Goal: Transaction & Acquisition: Obtain resource

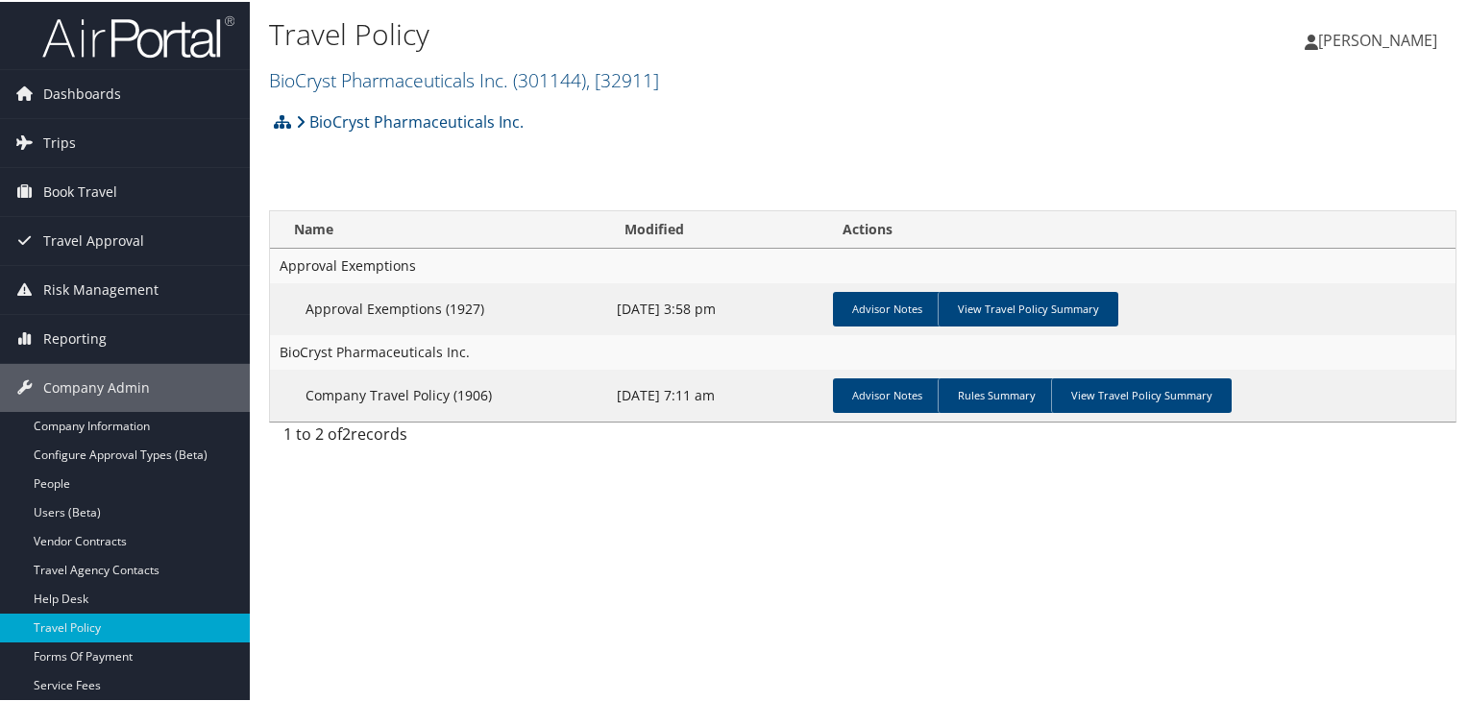
click at [342, 74] on link "BioCryst Pharmaceuticals Inc. ( 301144 ) , [ 32911 ]" at bounding box center [464, 78] width 390 height 26
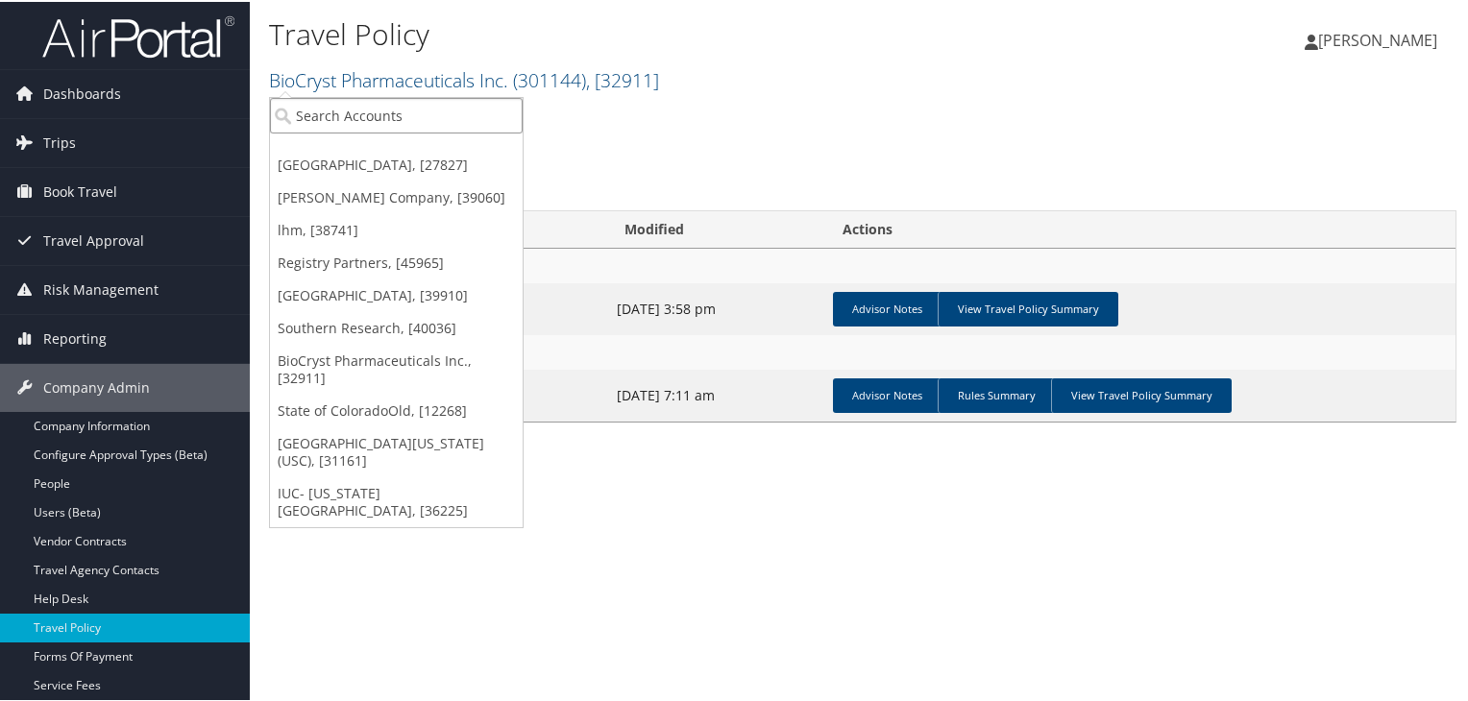
click at [360, 124] on input "search" at bounding box center [396, 114] width 253 height 36
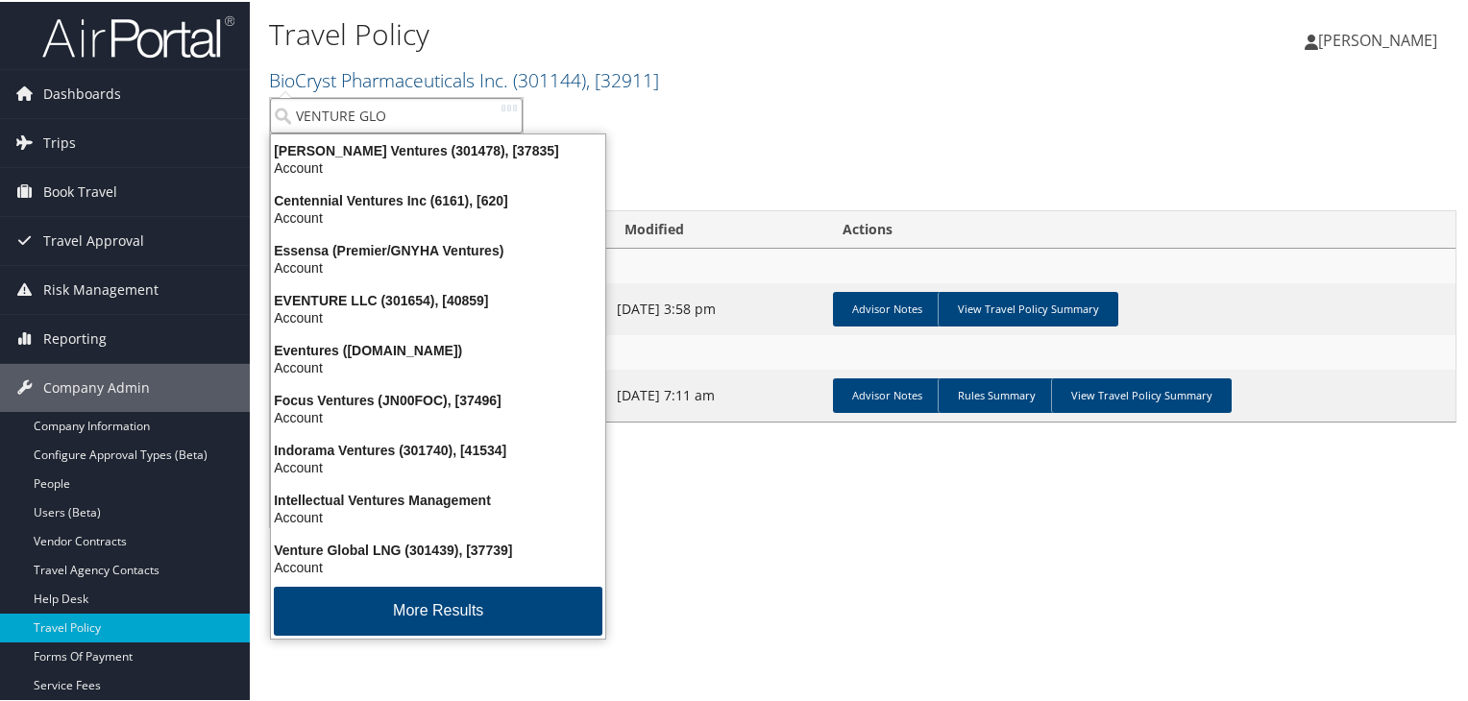
type input "VENTURE GLOB"
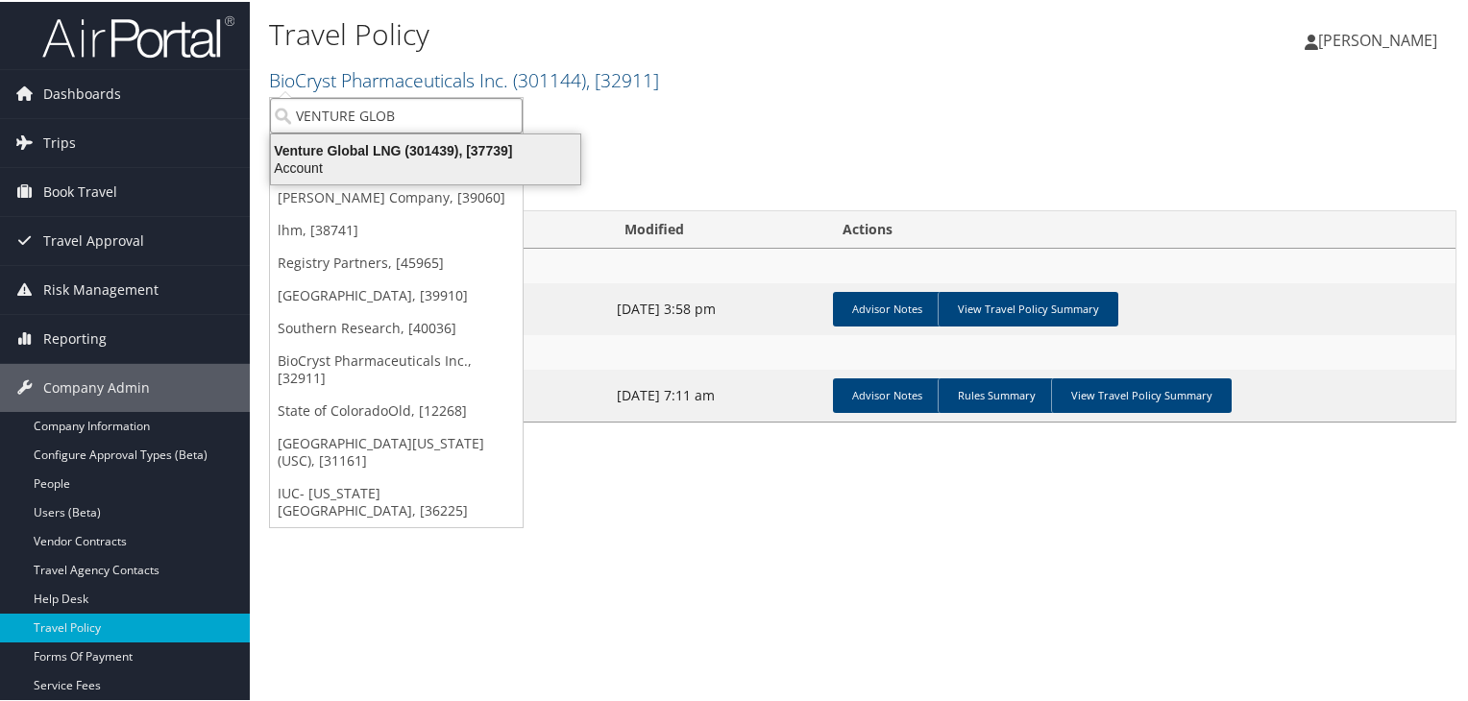
click at [377, 146] on div "Venture Global LNG (301439), [37739]" at bounding box center [425, 148] width 332 height 17
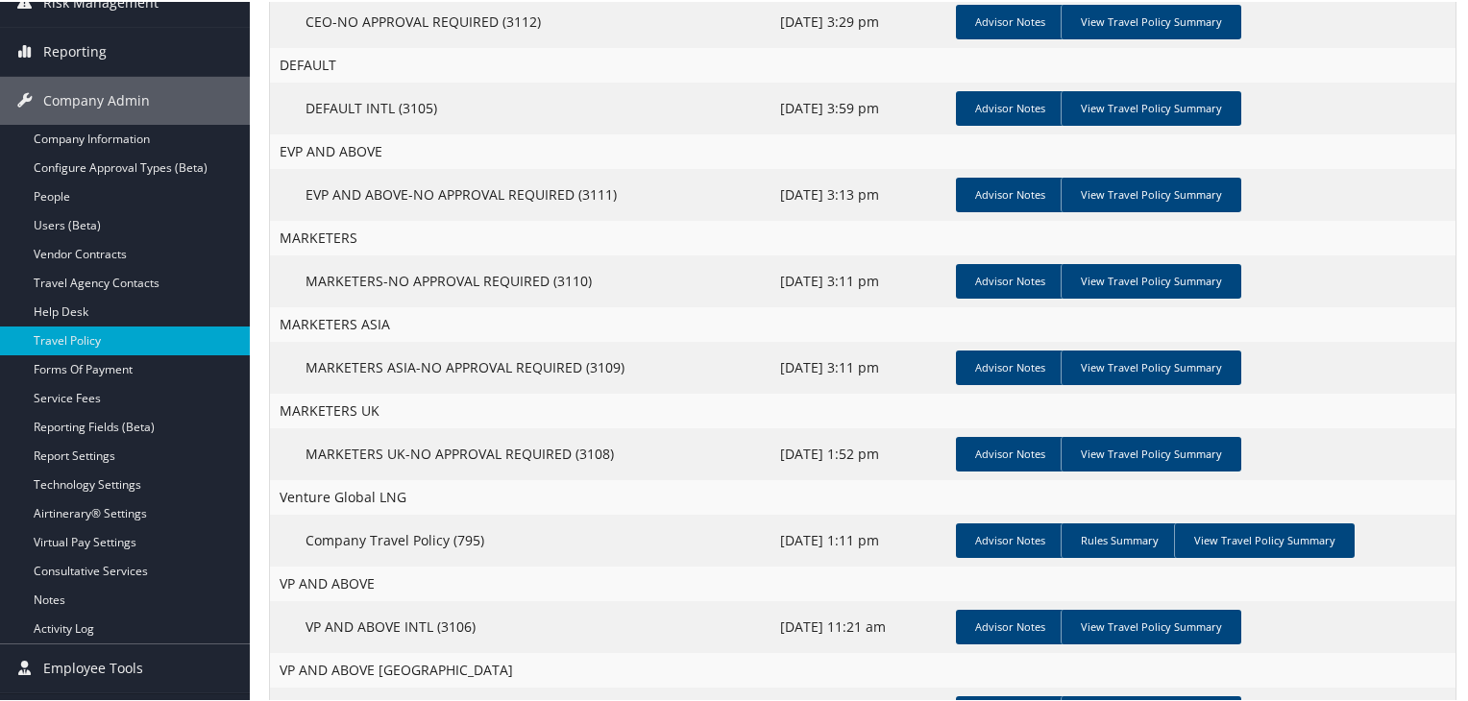
scroll to position [288, 0]
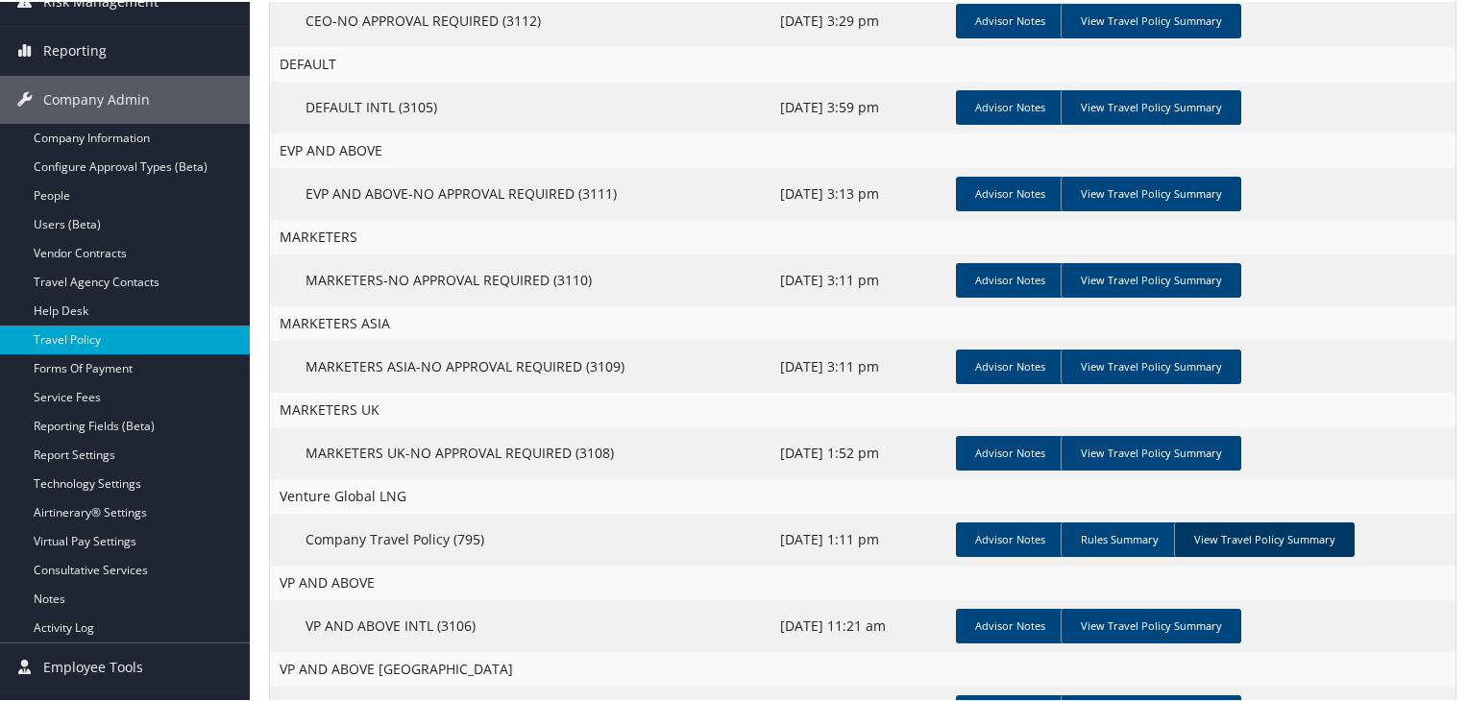
click at [1241, 546] on link "View Travel Policy Summary" at bounding box center [1264, 538] width 181 height 35
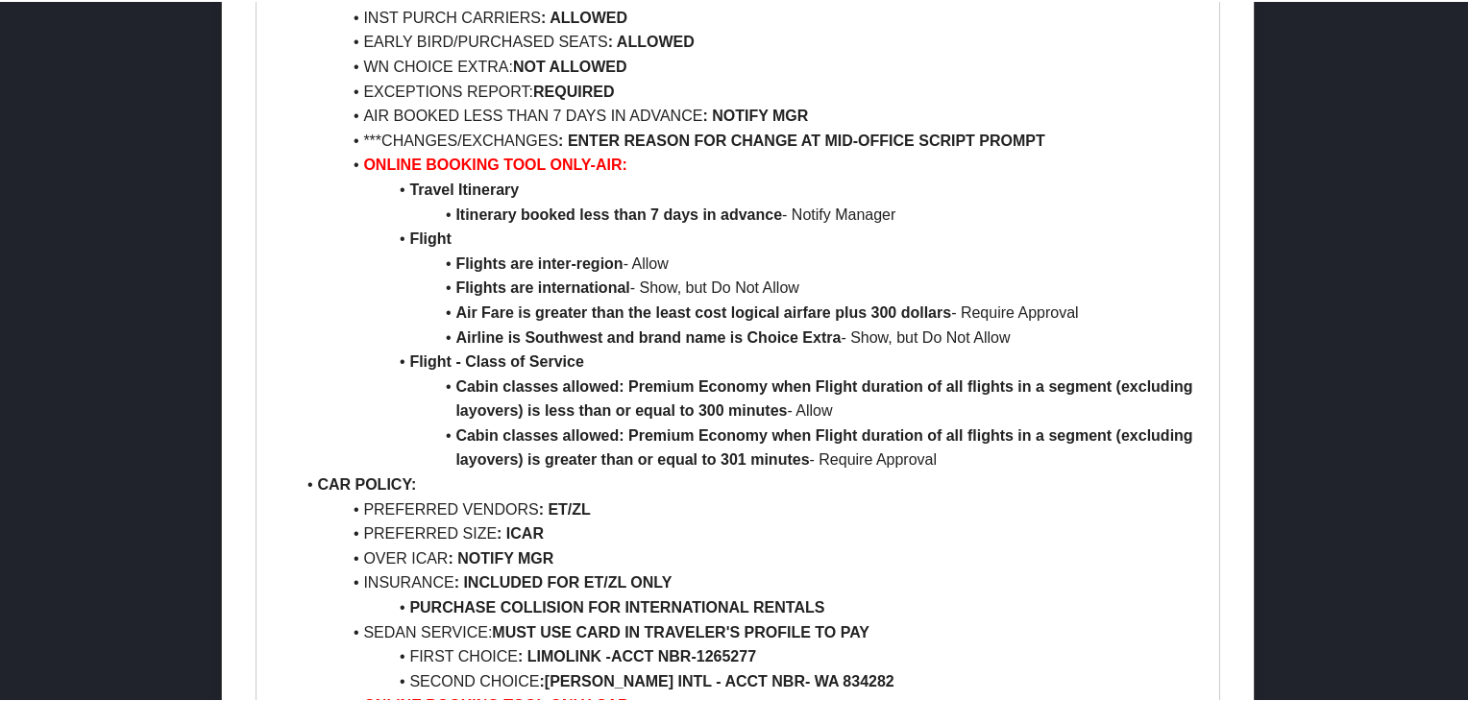
scroll to position [961, 0]
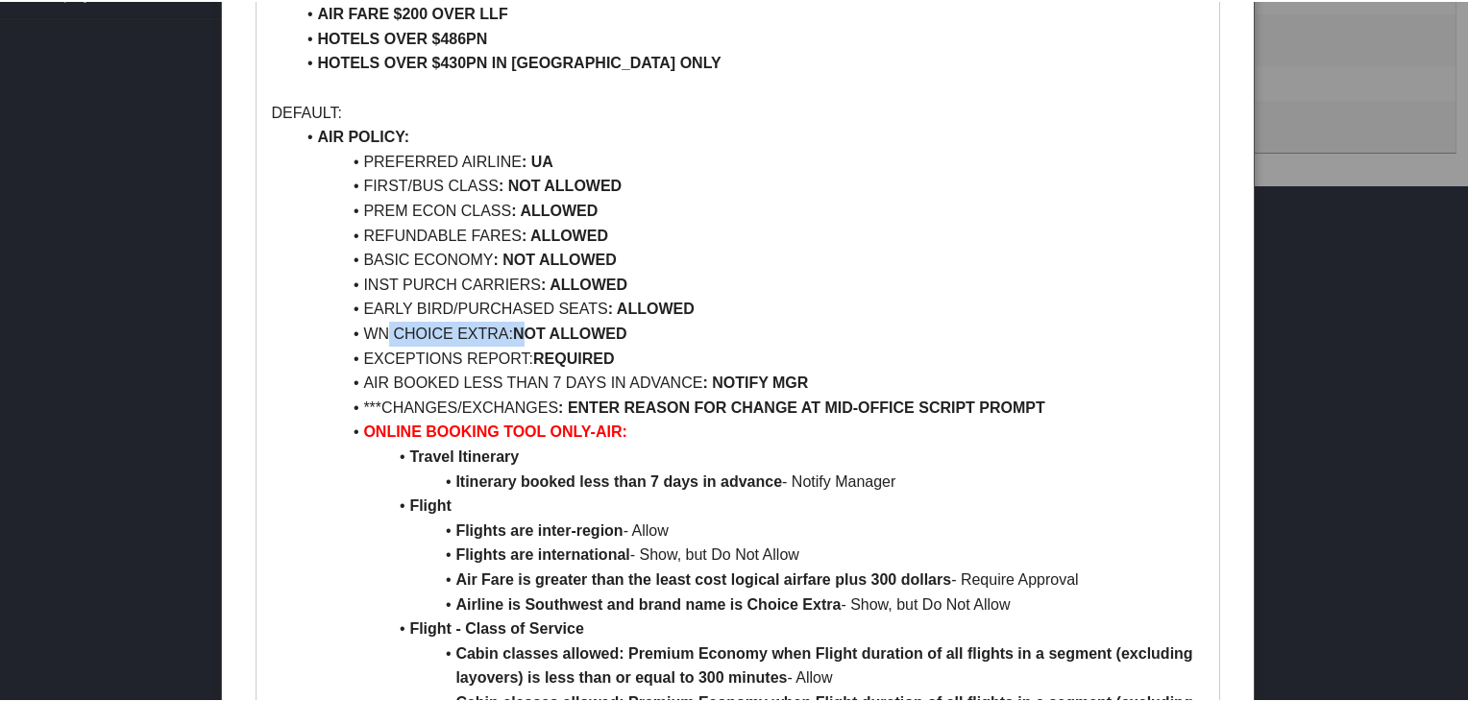
drag, startPoint x: 384, startPoint y: 328, endPoint x: 526, endPoint y: 328, distance: 142.2
click at [526, 328] on li "WN CHOICE EXTRA: NOT ALLOWED" at bounding box center [749, 332] width 910 height 25
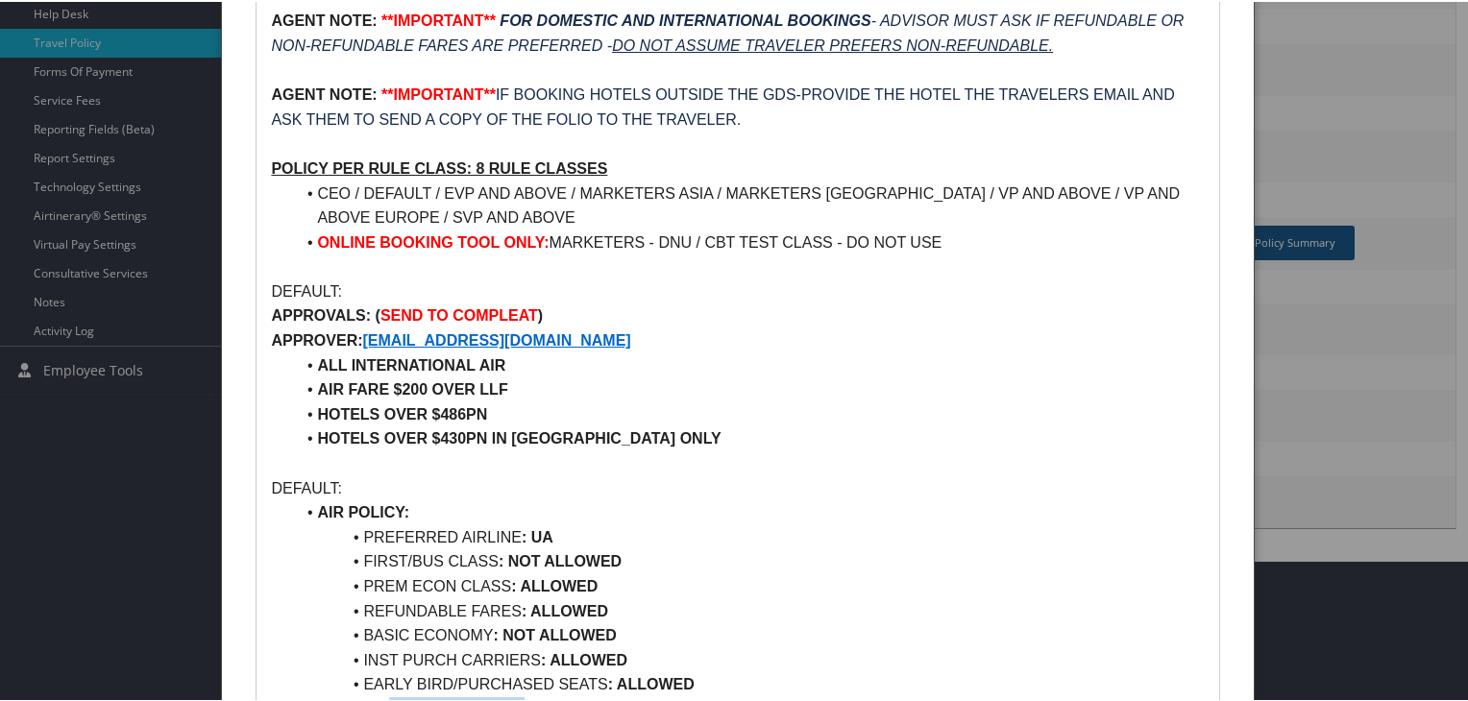
scroll to position [672, 0]
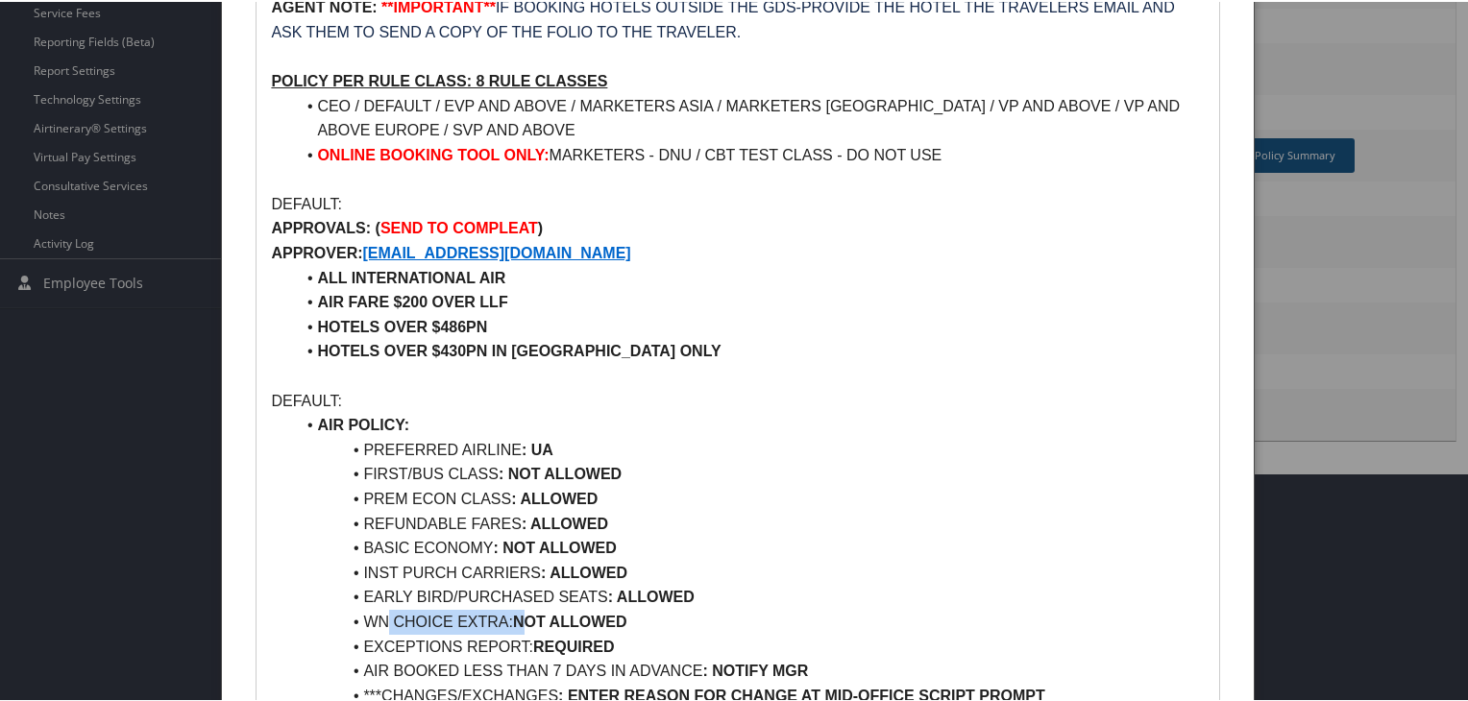
click at [415, 621] on li "WN CHOICE EXTRA: NOT ALLOWED" at bounding box center [749, 620] width 910 height 25
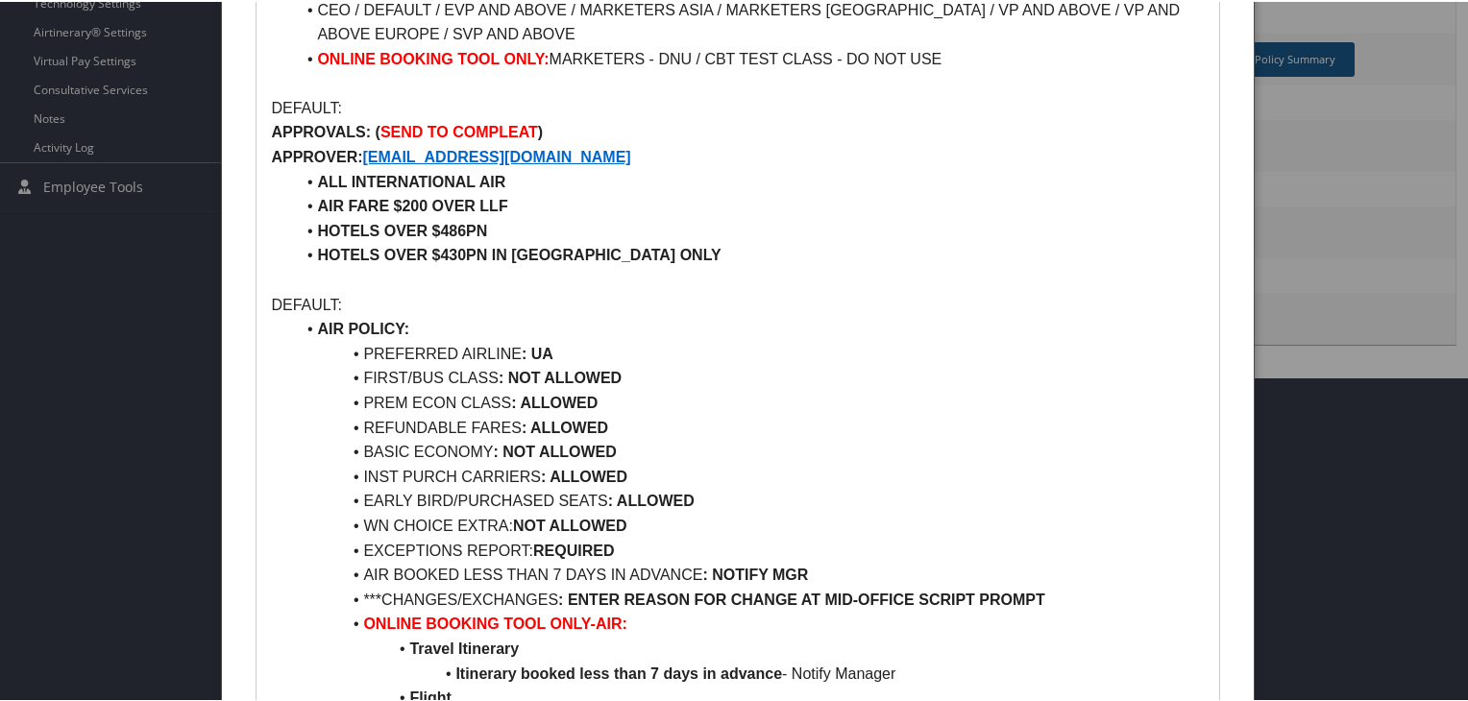
scroll to position [96, 0]
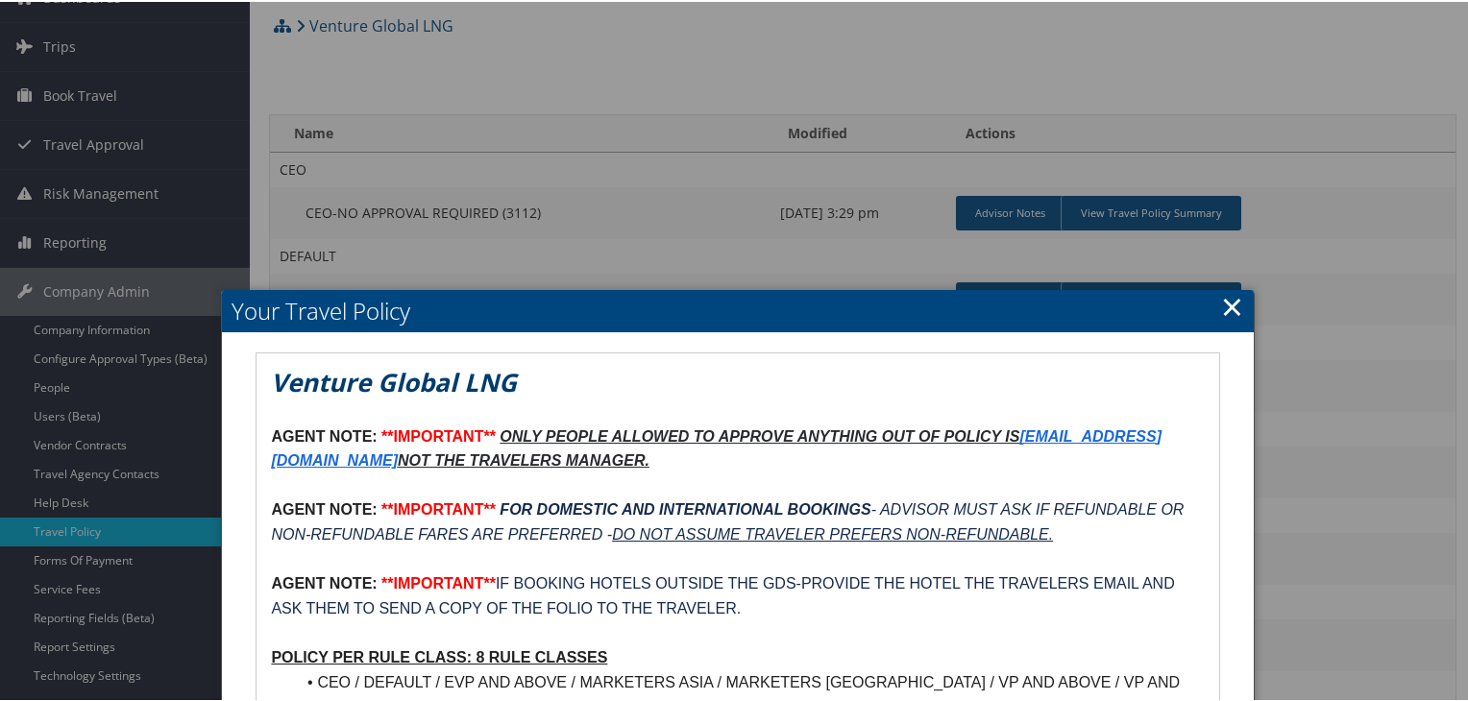
click at [1232, 309] on link "×" at bounding box center [1232, 304] width 22 height 38
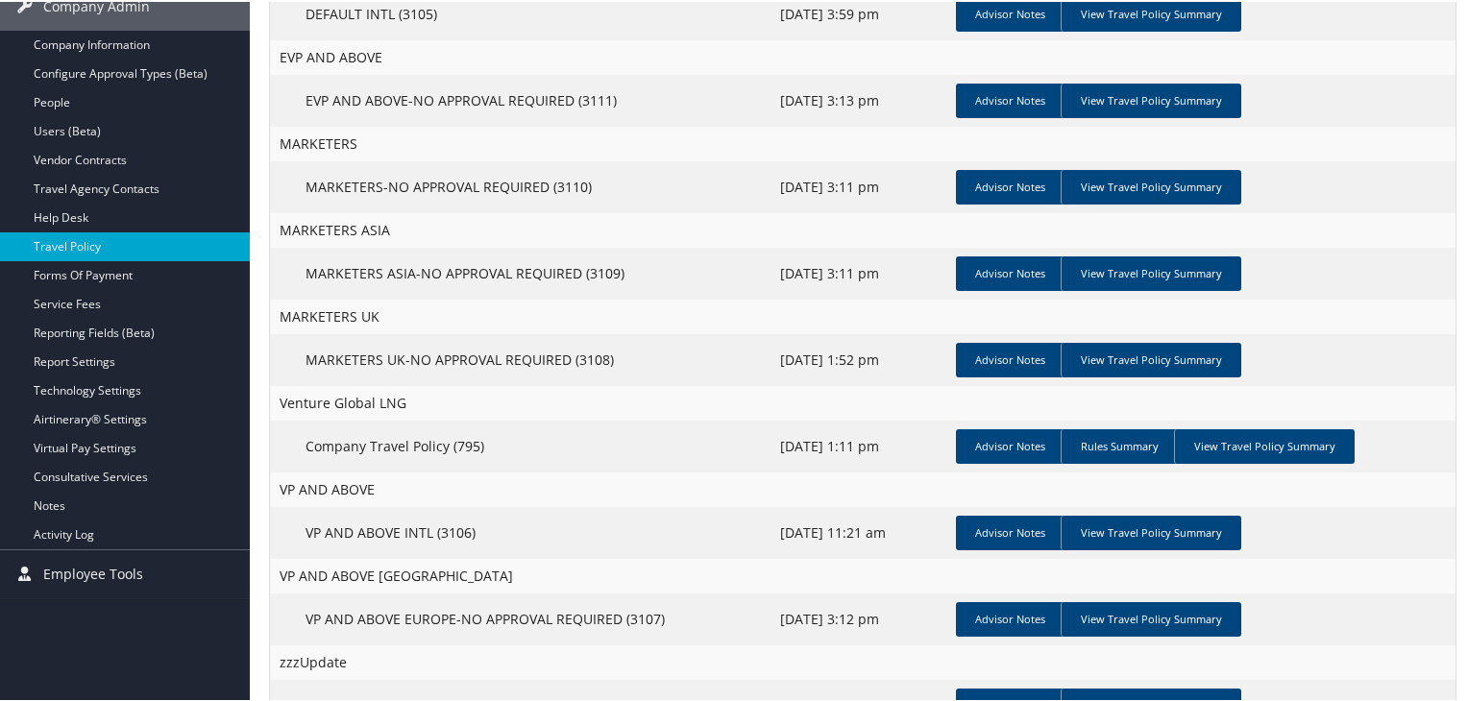
scroll to position [384, 0]
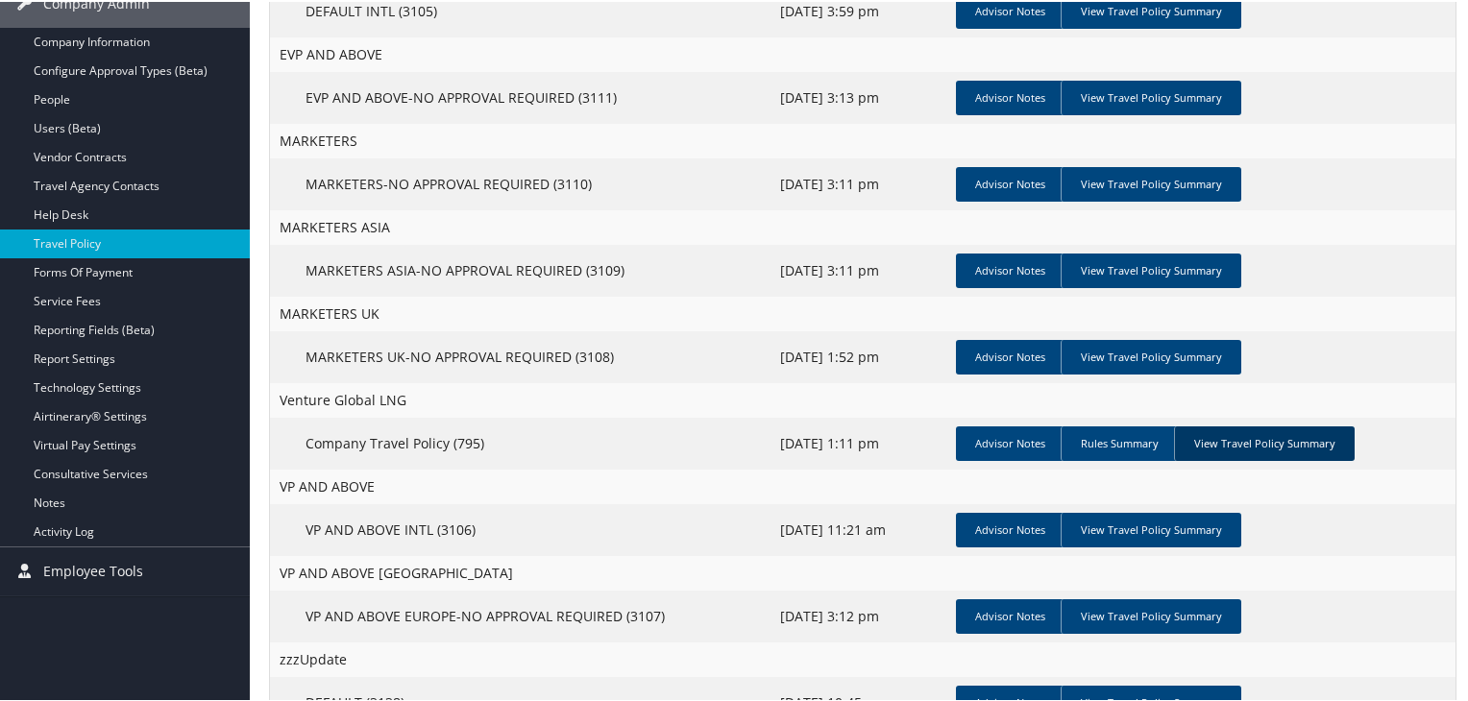
click at [1242, 437] on link "View Travel Policy Summary" at bounding box center [1264, 442] width 181 height 35
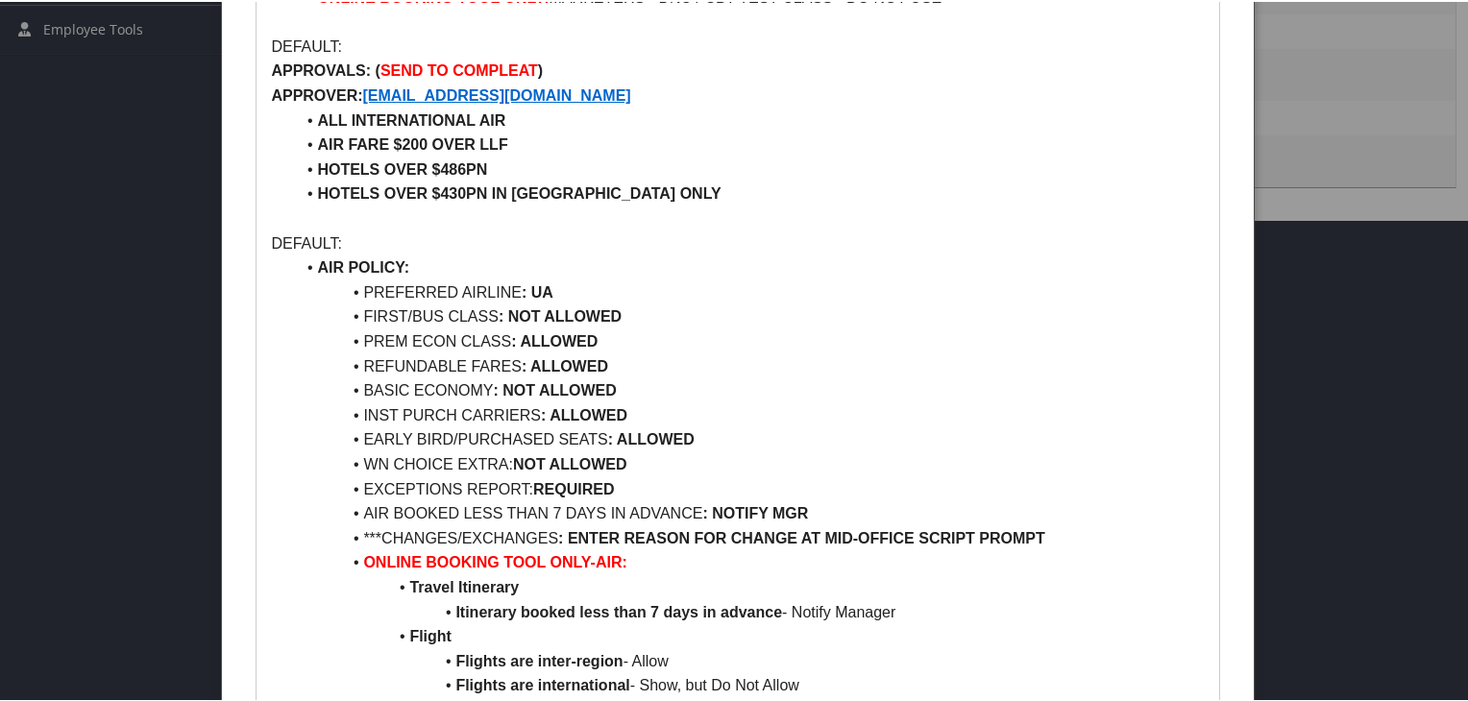
scroll to position [961, 0]
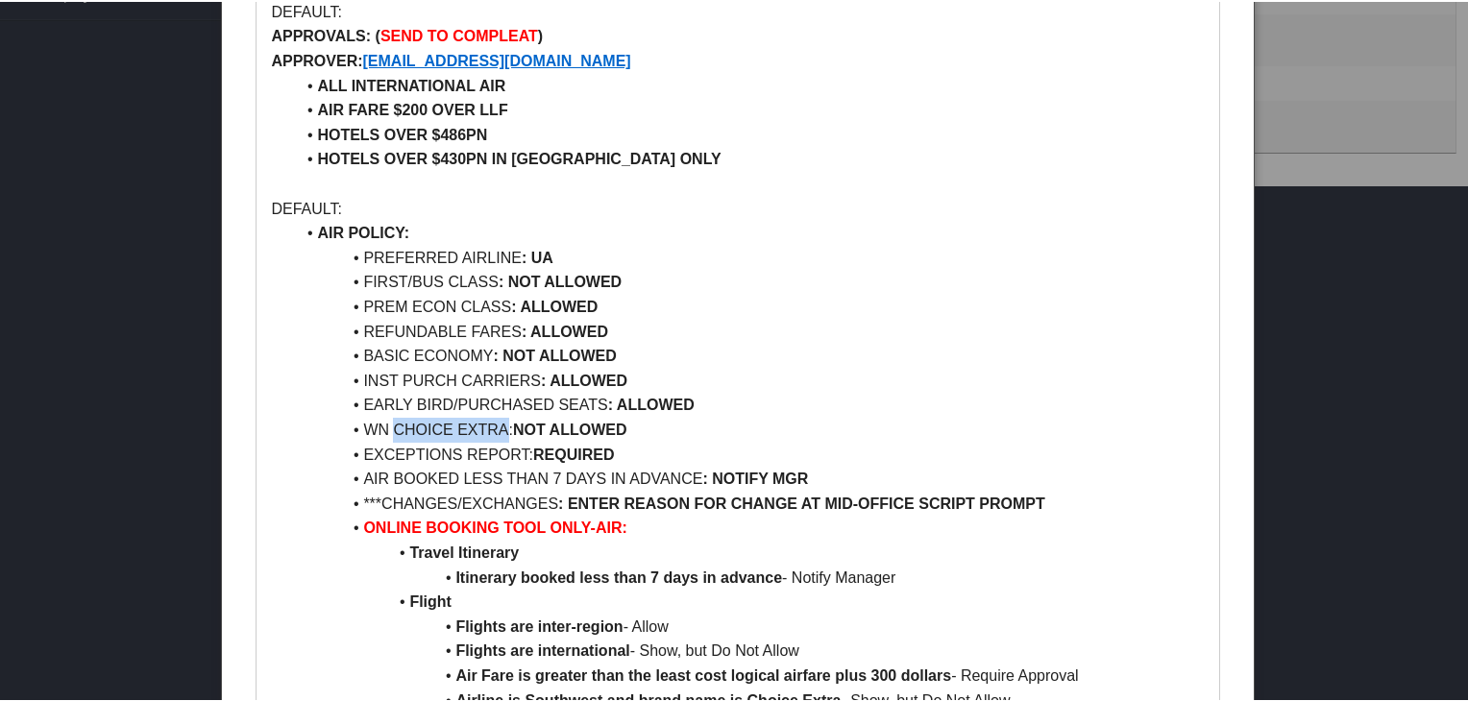
drag, startPoint x: 396, startPoint y: 424, endPoint x: 503, endPoint y: 421, distance: 107.6
click at [503, 421] on li "WN CHOICE EXTRA: NOT ALLOWED" at bounding box center [749, 428] width 910 height 25
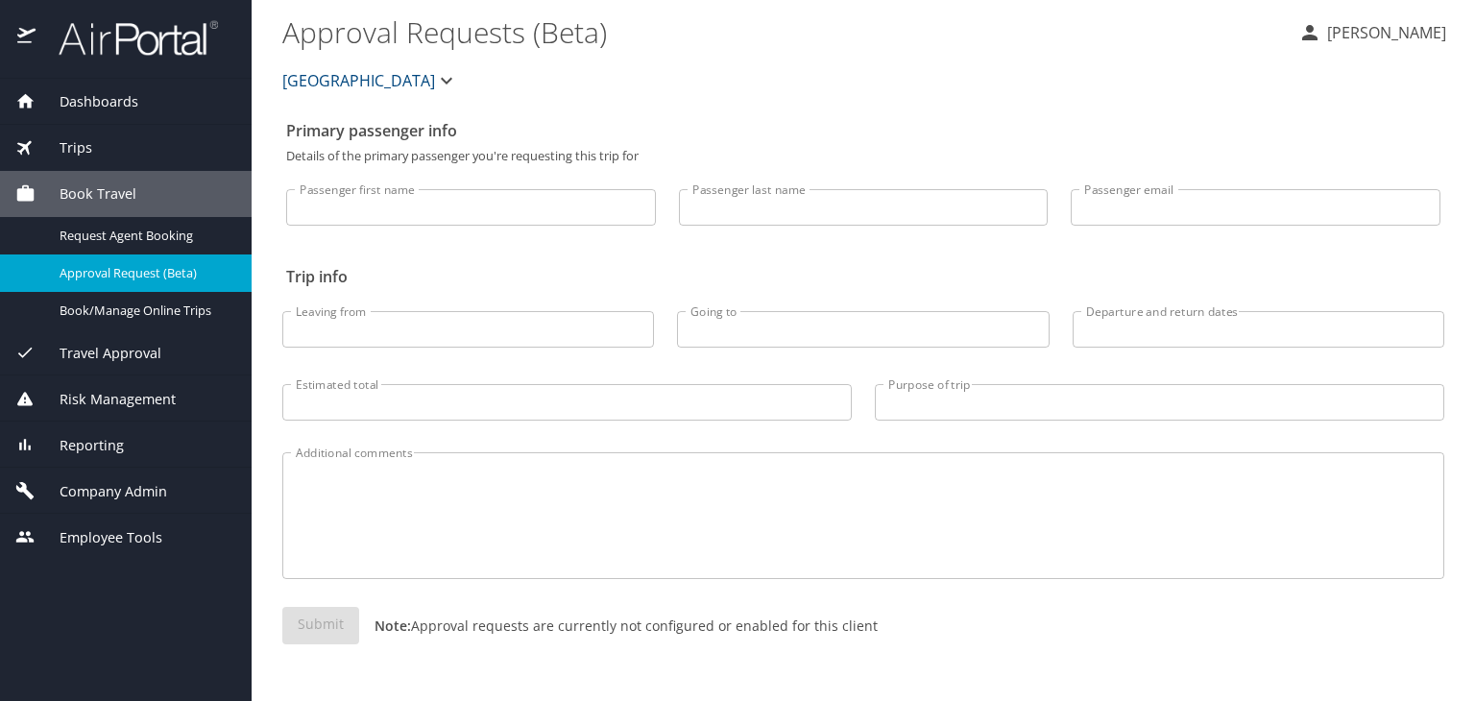
click at [119, 33] on img at bounding box center [127, 37] width 181 height 37
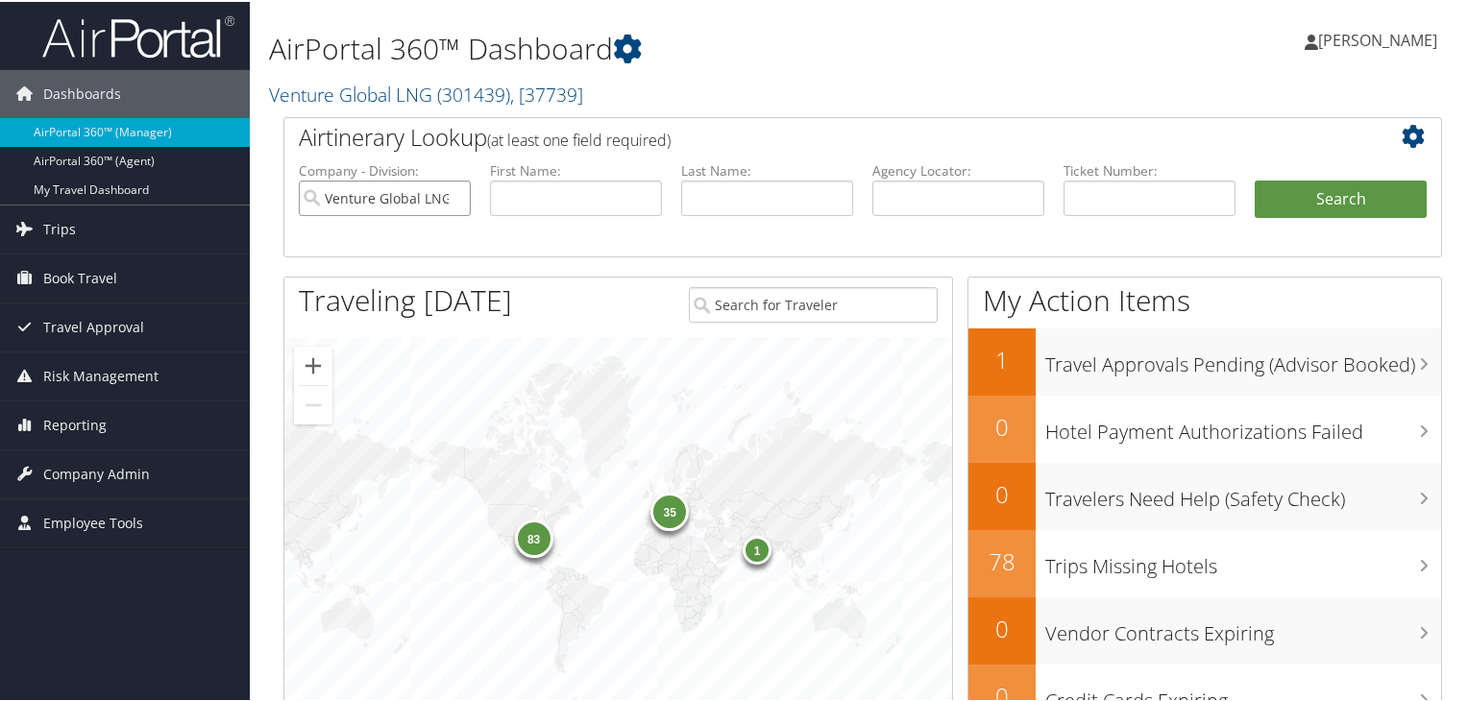
click at [456, 196] on input "Venture Global LNG" at bounding box center [385, 197] width 172 height 36
click at [961, 201] on input "text" at bounding box center [958, 197] width 172 height 36
paste input "D27YND"
type input "D27YND"
click at [1254, 179] on button "Search" at bounding box center [1340, 198] width 172 height 38
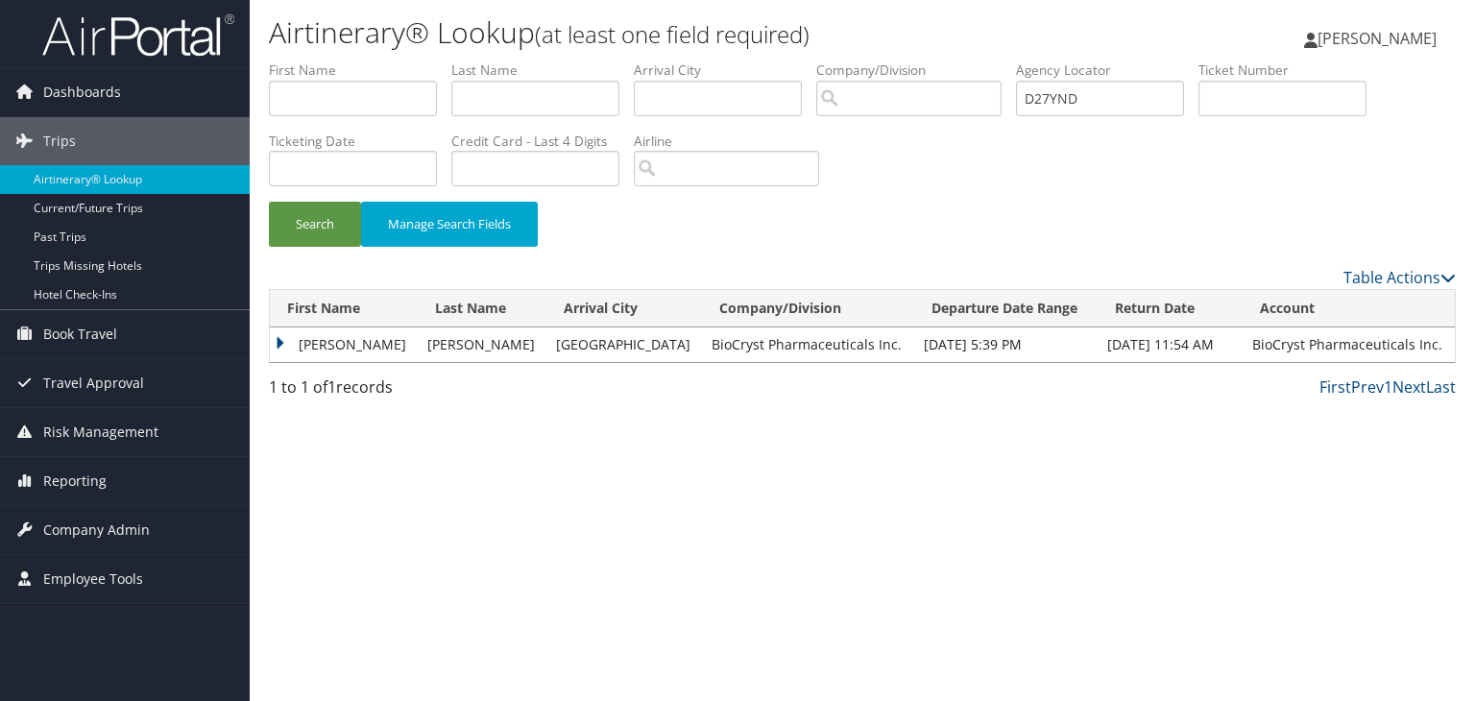
click at [282, 339] on td "[PERSON_NAME]" at bounding box center [344, 345] width 148 height 35
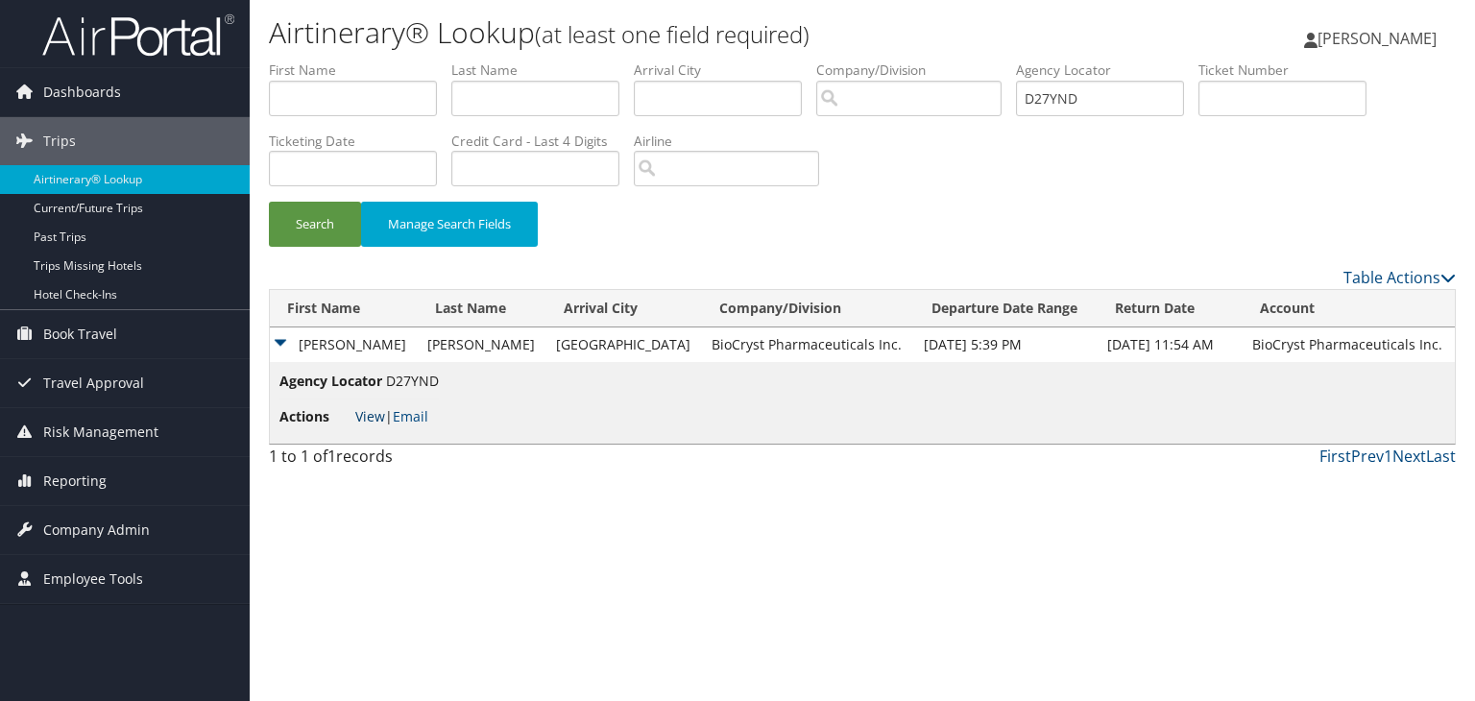
click at [371, 414] on link "View" at bounding box center [370, 416] width 30 height 18
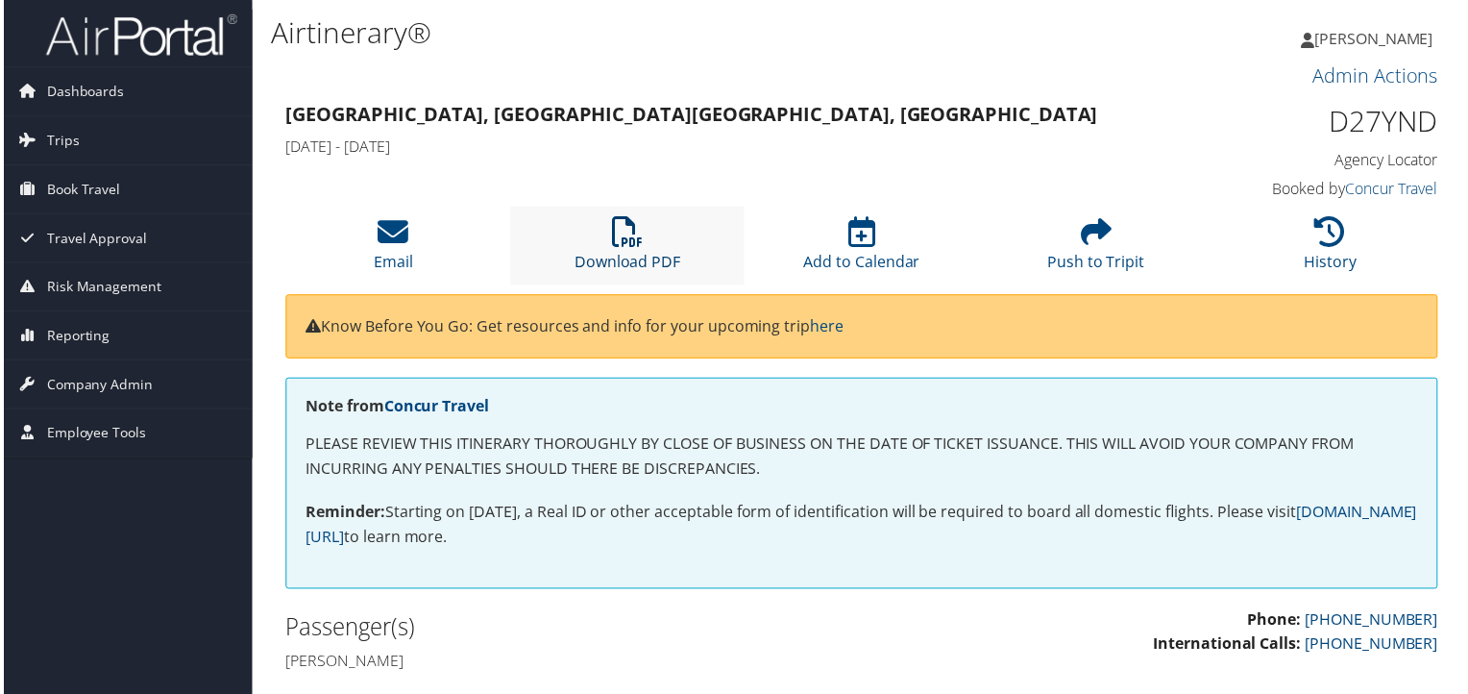
click at [622, 258] on link "Download PDF" at bounding box center [626, 251] width 107 height 46
